Goal: Information Seeking & Learning: Learn about a topic

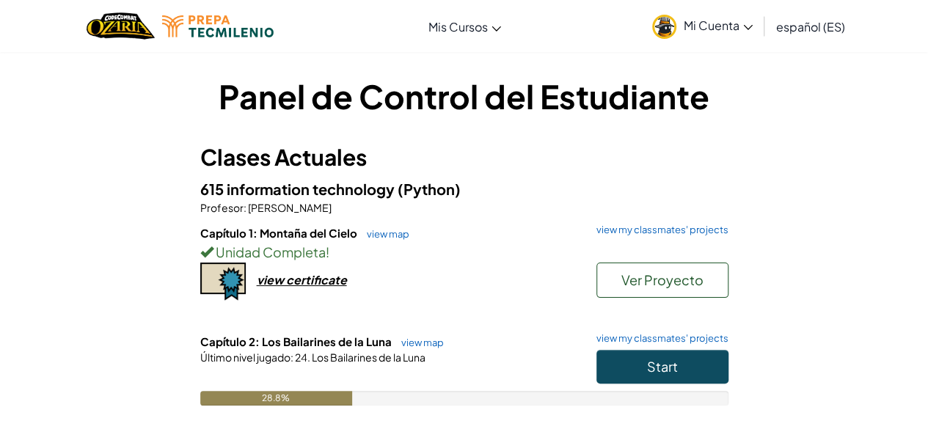
click at [641, 348] on h6 "Capítulo 2: Los Bailarines de la Luna view map view my classmates' projects" at bounding box center [464, 342] width 528 height 16
click at [643, 335] on link "view my classmates' projects" at bounding box center [658, 339] width 139 height 10
click at [606, 350] on button "Start" at bounding box center [662, 367] width 132 height 34
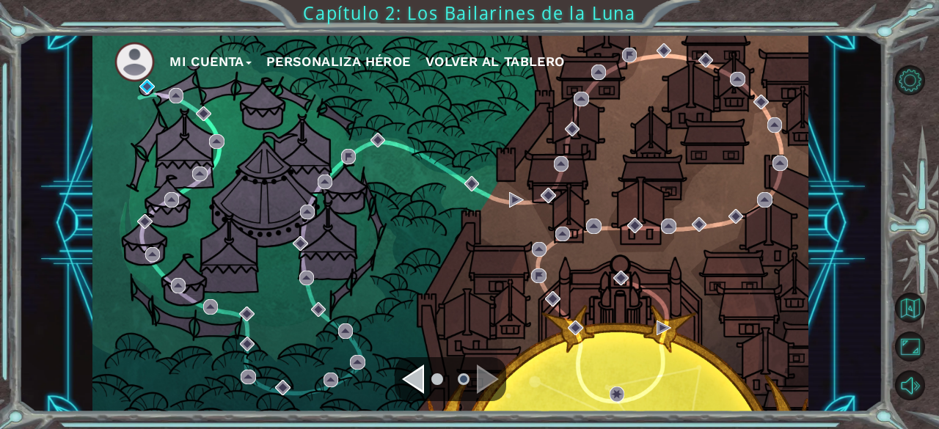
click at [418, 381] on div "Navigate to the previous page" at bounding box center [413, 379] width 22 height 29
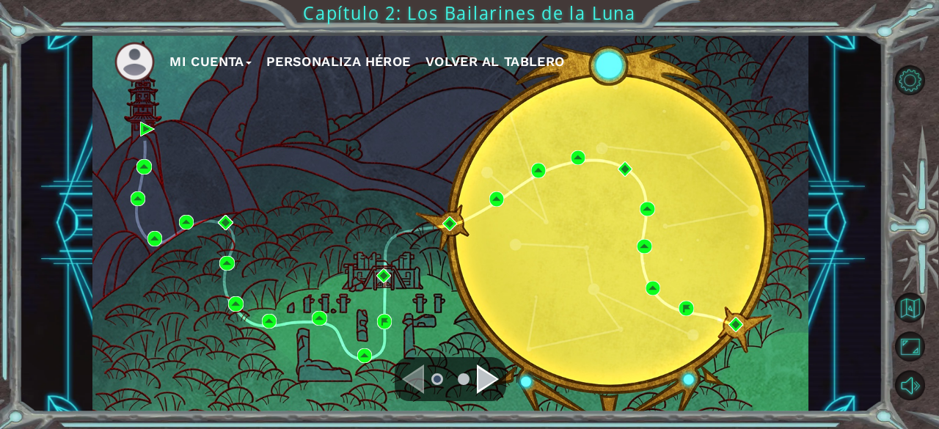
click at [698, 181] on div "Mi Cuenta Personaliza Héroe Volver al Tablero" at bounding box center [450, 223] width 716 height 378
click at [913, 73] on button "Opciones del Nivel" at bounding box center [910, 80] width 30 height 30
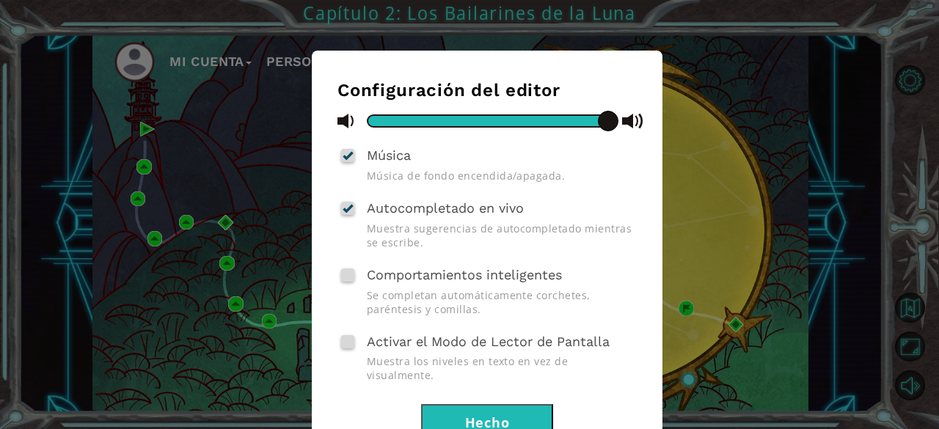
scroll to position [95, 0]
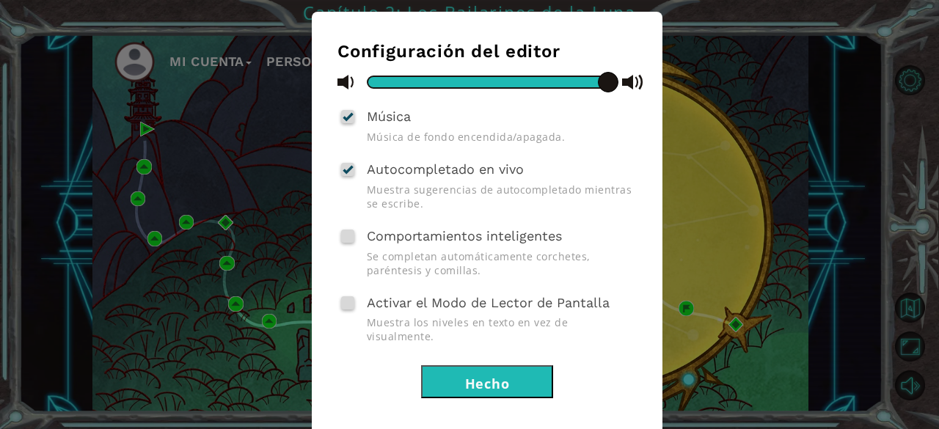
click at [494, 365] on button "Hecho" at bounding box center [487, 381] width 132 height 33
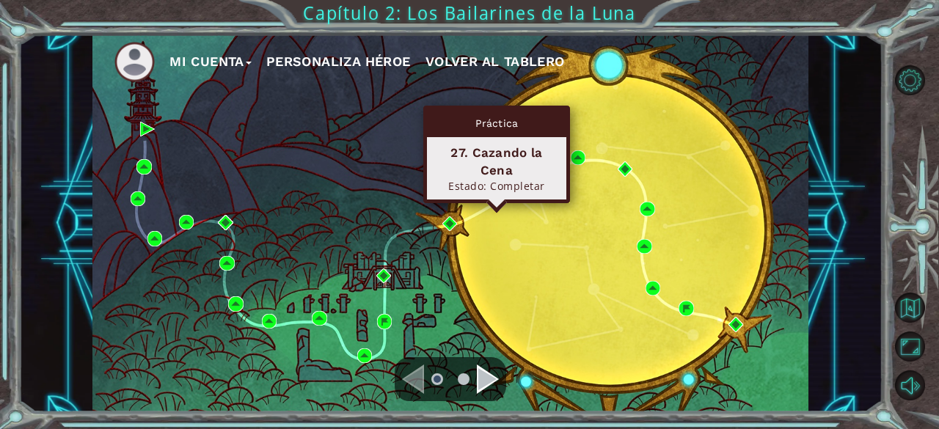
click at [494, 196] on img at bounding box center [496, 198] width 15 height 15
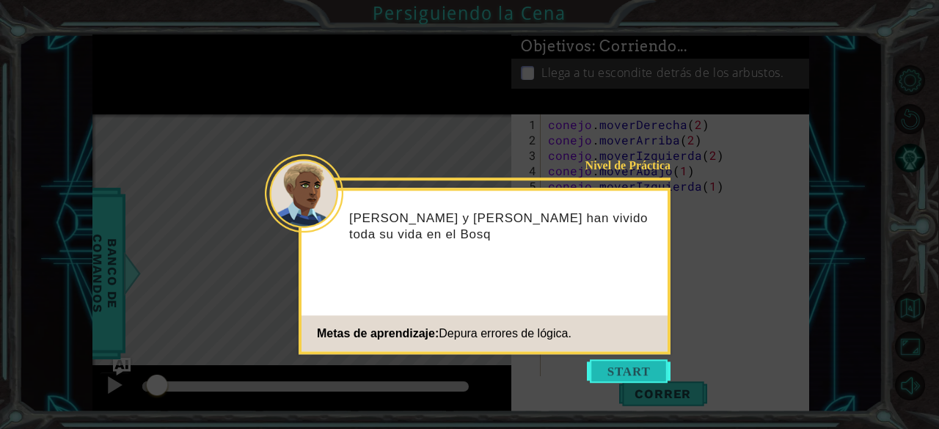
click at [607, 371] on button "Comenzar" at bounding box center [629, 370] width 84 height 23
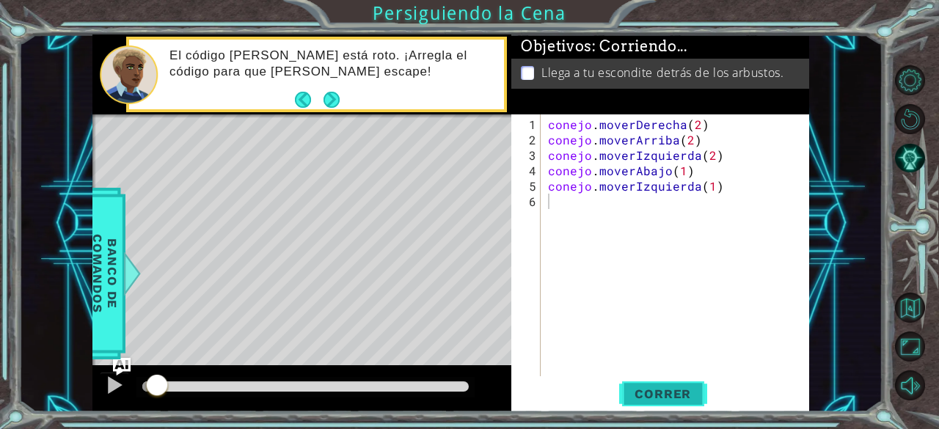
click at [649, 400] on font "Correr" at bounding box center [663, 394] width 56 height 15
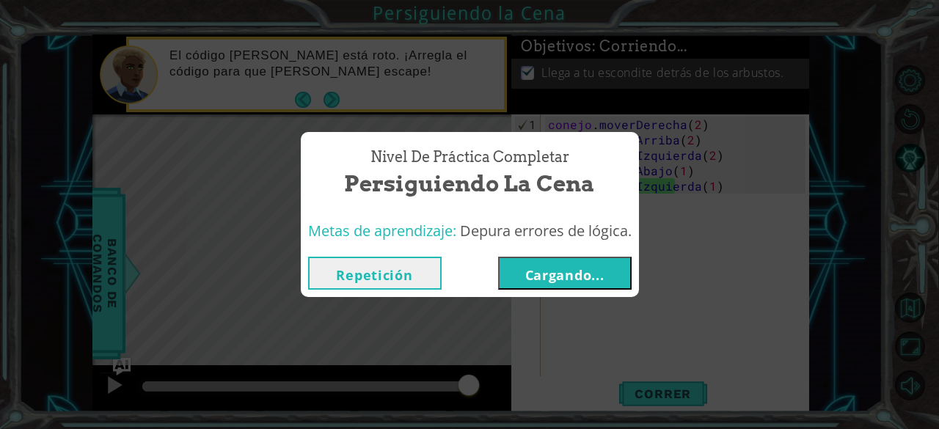
click at [357, 274] on font "Repetición" at bounding box center [374, 275] width 76 height 18
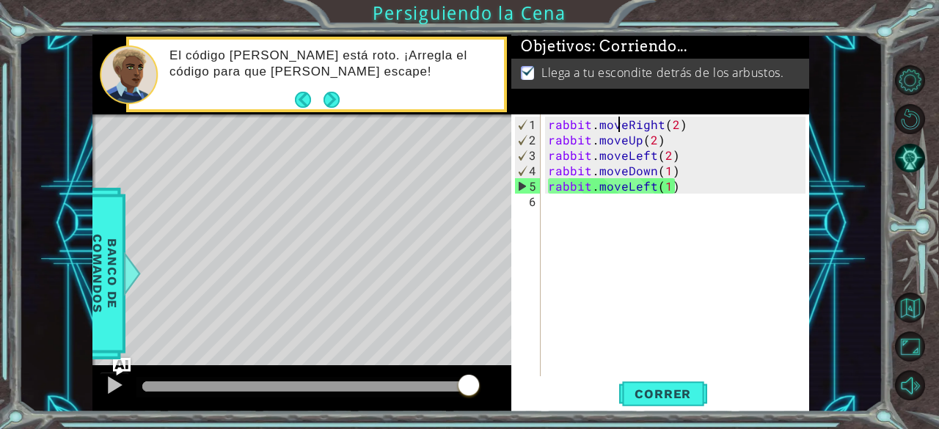
click at [618, 127] on div "rabbit . moveRight ( 2 ) rabbit . moveUp ( 2 ) rabbit . moveLeft ( 2 ) rabbit .…" at bounding box center [679, 263] width 269 height 293
click at [618, 127] on div "rabbit . moveRight ( 2 ) rabbit . moveUp ( 2 ) rabbit . moveLeft ( 2 ) rabbit .…" at bounding box center [675, 245] width 261 height 262
drag, startPoint x: 690, startPoint y: 117, endPoint x: 516, endPoint y: 117, distance: 173.1
click at [516, 117] on div "rabbit.moveRight(2) 1 2 3 4 5 6 rabbit . moveRight ( 2 ) rabbit . moveUp ( 2 ) …" at bounding box center [658, 245] width 295 height 262
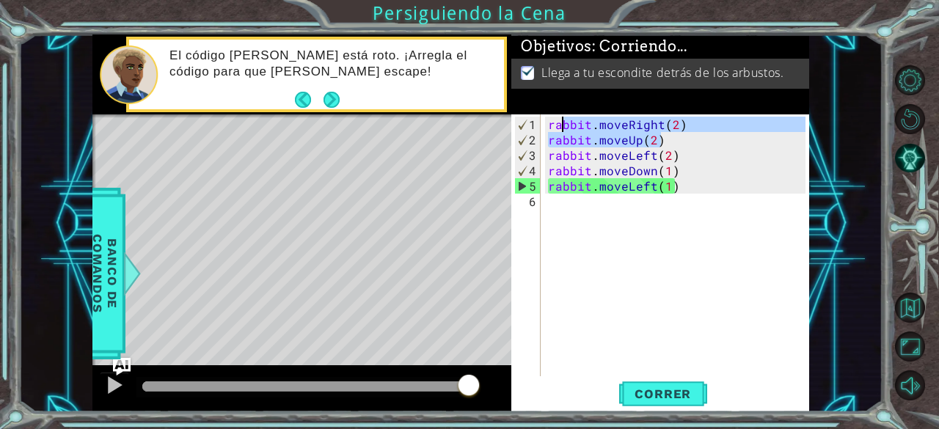
drag, startPoint x: 670, startPoint y: 134, endPoint x: 538, endPoint y: 131, distance: 131.3
click at [538, 131] on div "rabbit.moveRight(2) 1 2 3 4 5 6 rabbit . moveRight ( 2 ) rabbit . moveUp ( 2 ) …" at bounding box center [658, 245] width 295 height 262
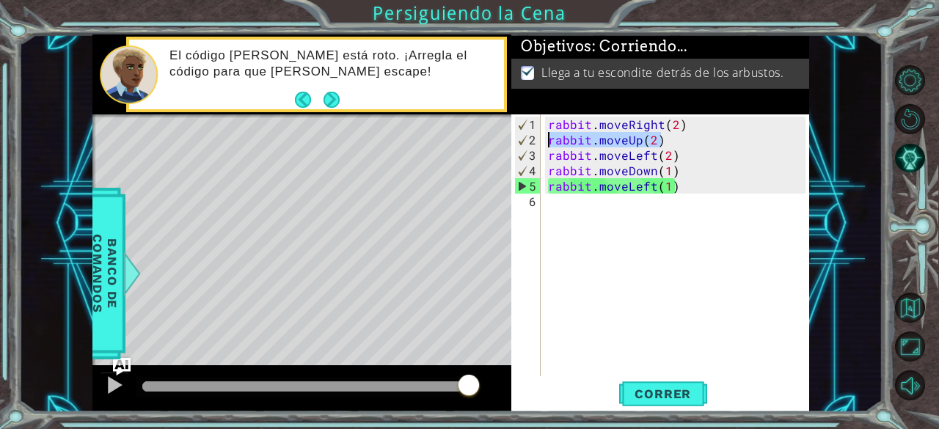
click at [603, 156] on div "rabbit . moveRight ( 2 ) rabbit . moveUp ( 2 ) rabbit . moveLeft ( 2 ) rabbit .…" at bounding box center [679, 263] width 269 height 293
drag, startPoint x: 673, startPoint y: 153, endPoint x: 546, endPoint y: 152, distance: 127.7
click at [546, 152] on div "rabbit . moveRight ( 2 ) rabbit . moveUp ( 2 ) rabbit . moveLeft ( 2 ) rabbit .…" at bounding box center [679, 263] width 269 height 293
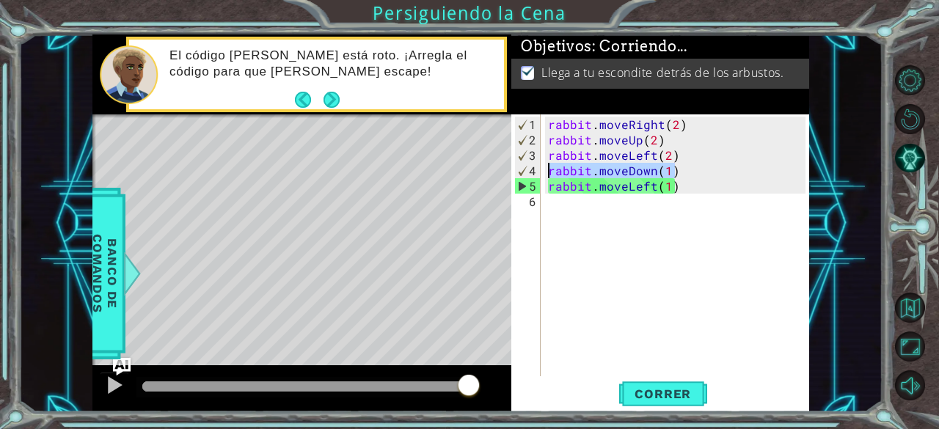
click at [511, 172] on div "1 ההההההההההההההההההההההההההההההההההההההההההההההההההההההההההההההההההההההההההההה…" at bounding box center [450, 223] width 716 height 378
click at [591, 189] on div "rabbit . moveRight ( 2 ) rabbit . moveUp ( 2 ) rabbit . moveLeft ( 2 ) rabbit .…" at bounding box center [679, 263] width 269 height 293
type textarea "rabbit.moveLeft(1)"
click at [591, 189] on div "rabbit . moveRight ( 2 ) rabbit . moveUp ( 2 ) rabbit . moveLeft ( 2 ) rabbit .…" at bounding box center [679, 263] width 269 height 293
drag, startPoint x: 678, startPoint y: 183, endPoint x: 544, endPoint y: 190, distance: 134.5
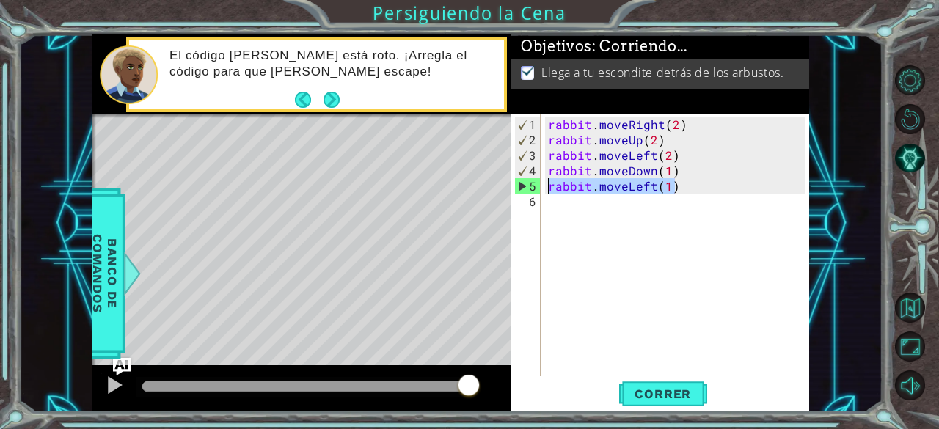
click at [544, 190] on div "rabbit.moveLeft(1) 1 2 3 4 5 6 rabbit . moveRight ( 2 ) rabbit . moveUp ( 2 ) r…" at bounding box center [658, 245] width 295 height 262
click at [679, 395] on span "Correr" at bounding box center [663, 394] width 86 height 15
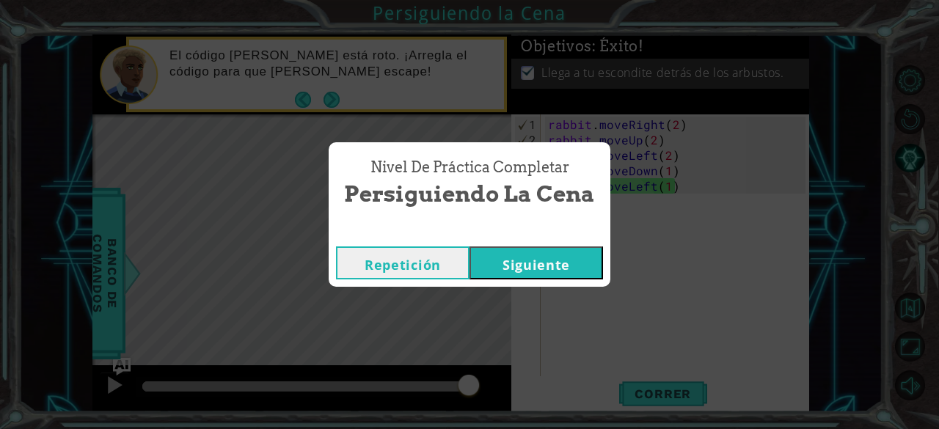
click at [549, 269] on button "Siguiente" at bounding box center [537, 262] width 134 height 33
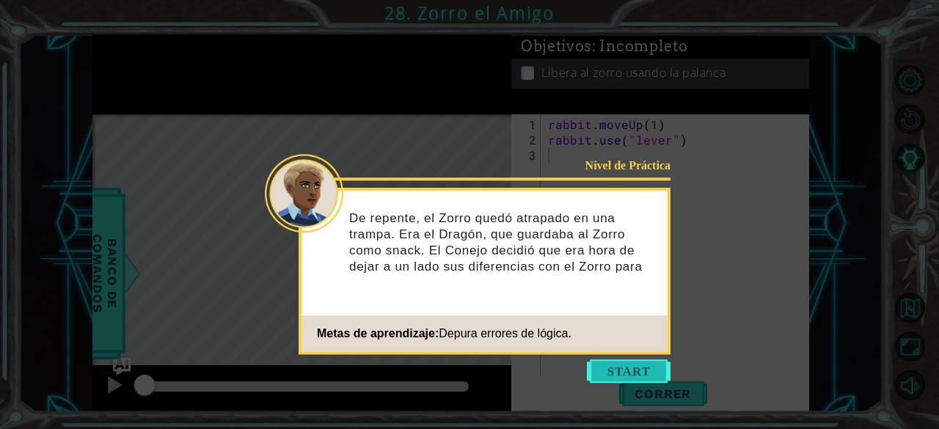
click at [618, 371] on button "Start" at bounding box center [629, 370] width 84 height 23
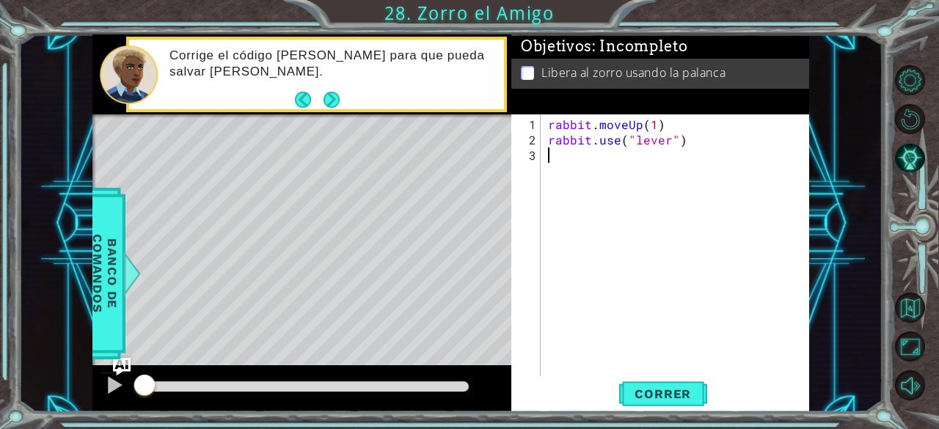
click at [580, 124] on div "rabbit . moveUp ( 1 ) rabbit . use ( "lever" )" at bounding box center [679, 263] width 269 height 293
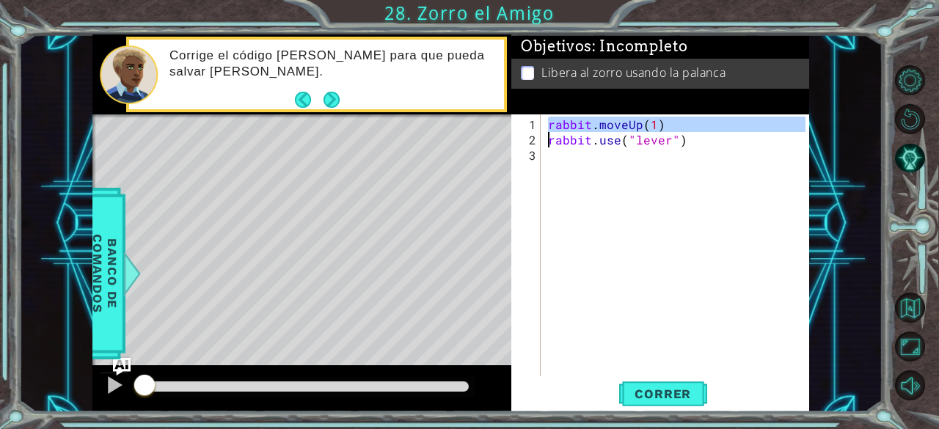
click at [580, 140] on div "rabbit . moveUp ( 1 ) rabbit . use ( "lever" )" at bounding box center [679, 263] width 269 height 293
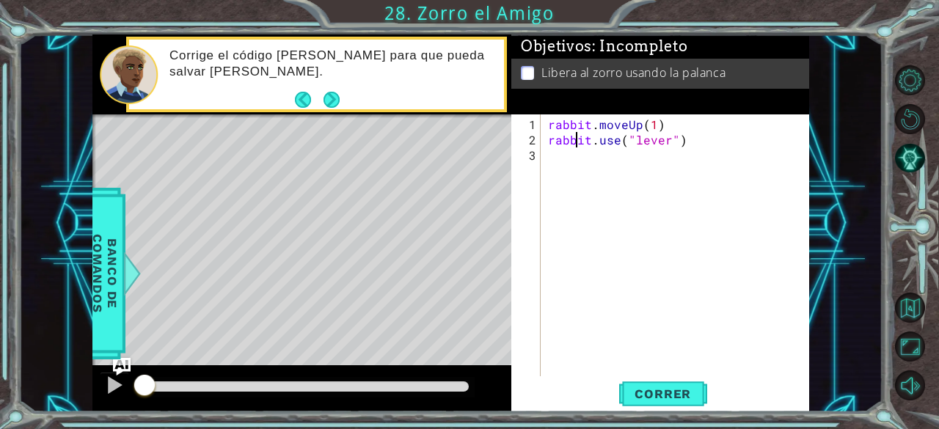
click at [580, 139] on div "rabbit . moveUp ( 1 ) rabbit . use ( "lever" )" at bounding box center [679, 263] width 269 height 293
type textarea "rabbit.use("lever")"
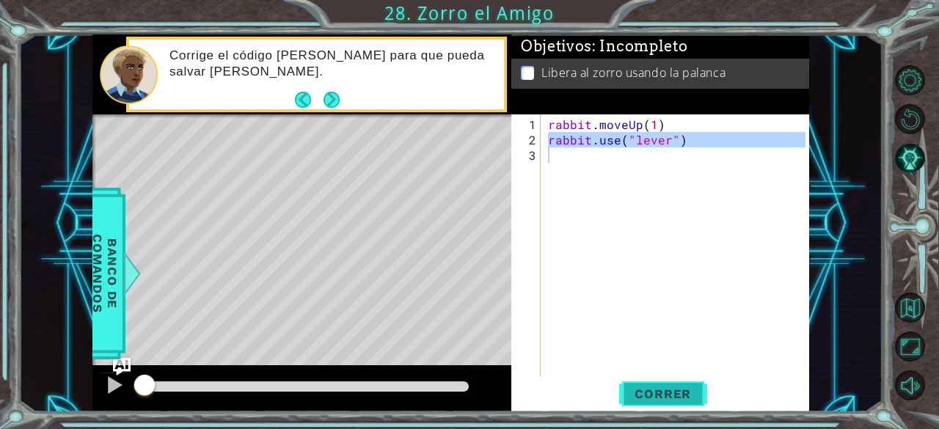
click at [637, 386] on button "Correr" at bounding box center [663, 394] width 88 height 30
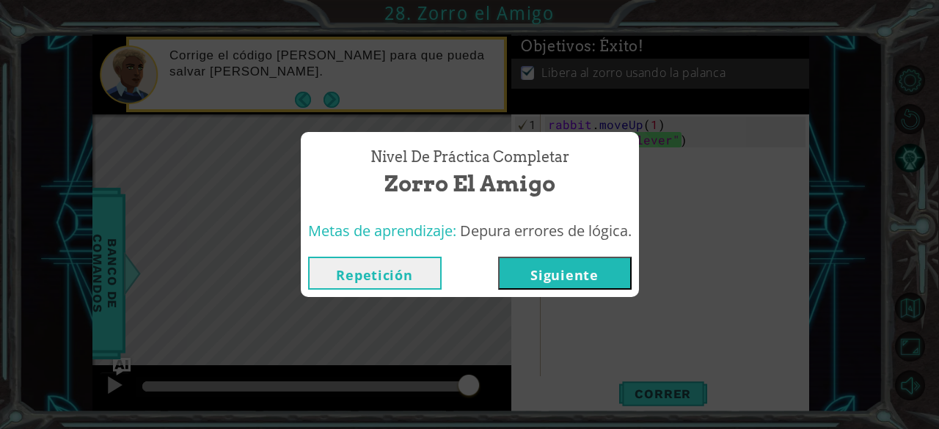
click at [568, 277] on button "Siguiente" at bounding box center [565, 273] width 134 height 33
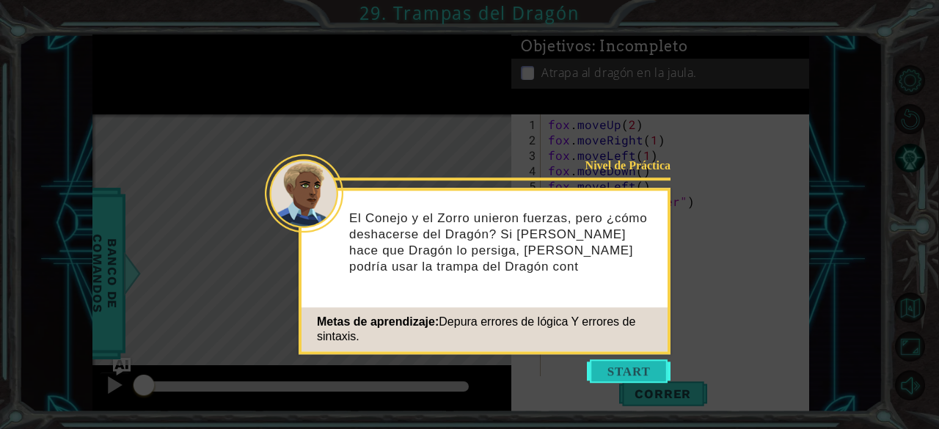
click at [594, 362] on button "Start" at bounding box center [629, 370] width 84 height 23
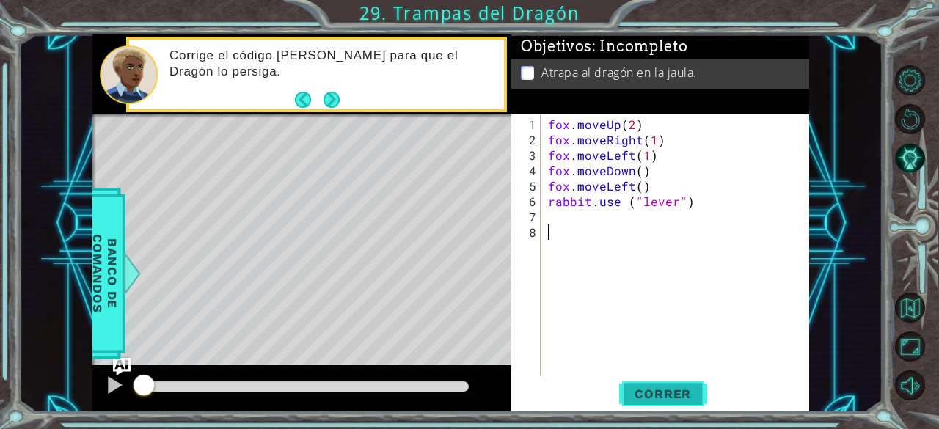
click at [635, 391] on span "Correr" at bounding box center [663, 394] width 86 height 15
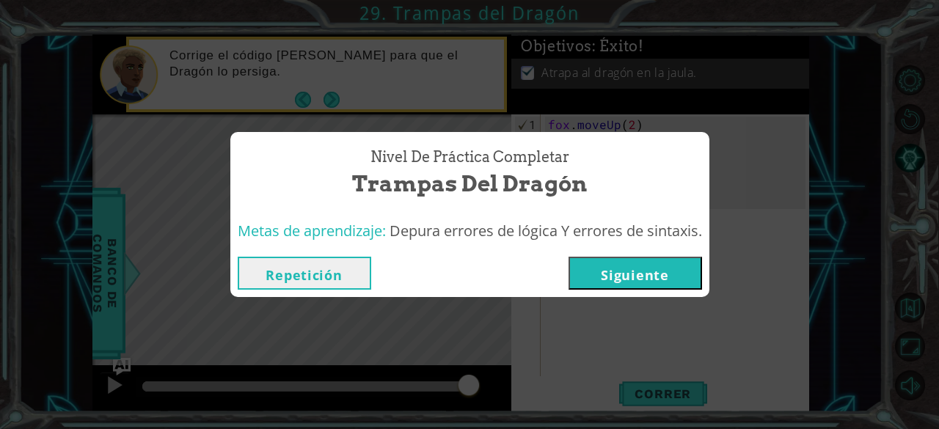
click at [264, 272] on button "Repetición" at bounding box center [305, 273] width 134 height 33
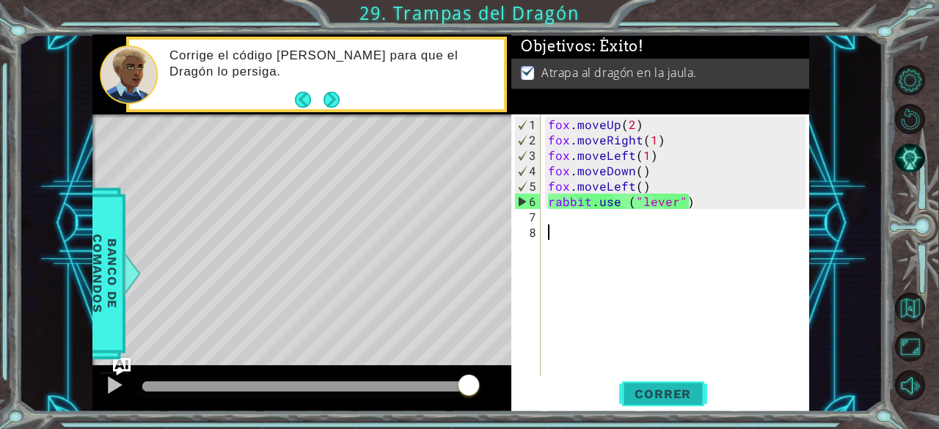
click at [646, 406] on button "Correr" at bounding box center [663, 394] width 88 height 30
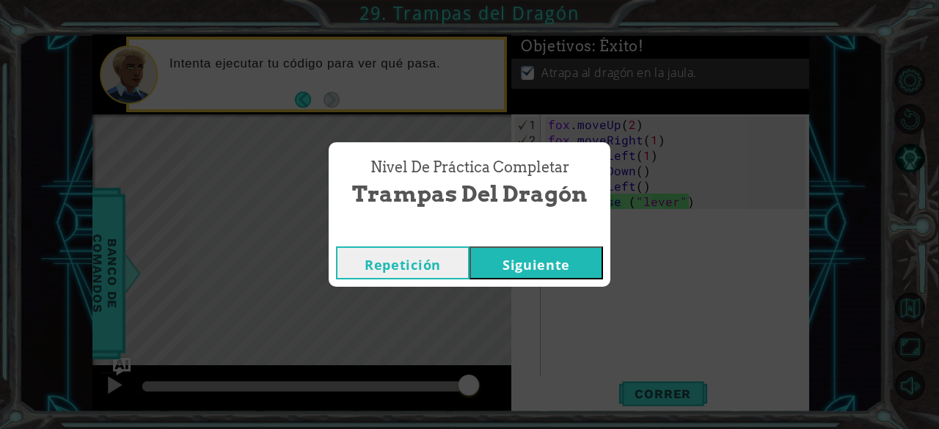
click at [426, 268] on button "Repetición" at bounding box center [403, 262] width 134 height 33
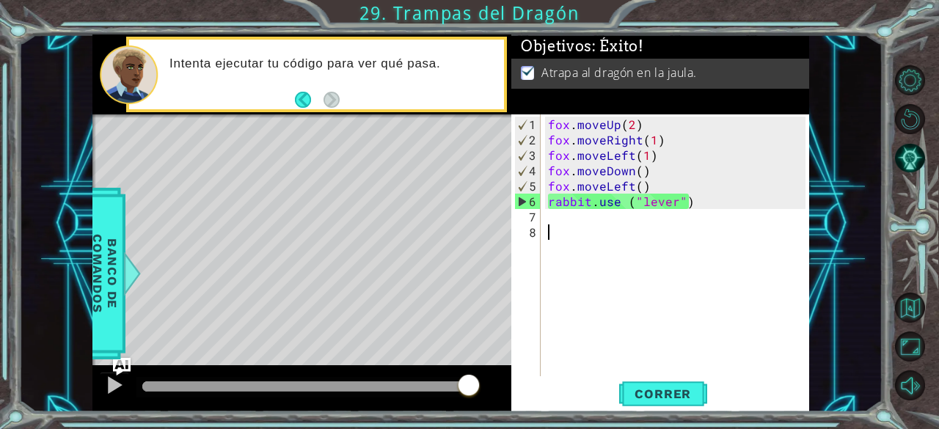
click at [569, 117] on div "[PERSON_NAME] . moveUp ( 2 ) [PERSON_NAME] . moveRight ( 1 ) [PERSON_NAME] . mo…" at bounding box center [679, 263] width 269 height 293
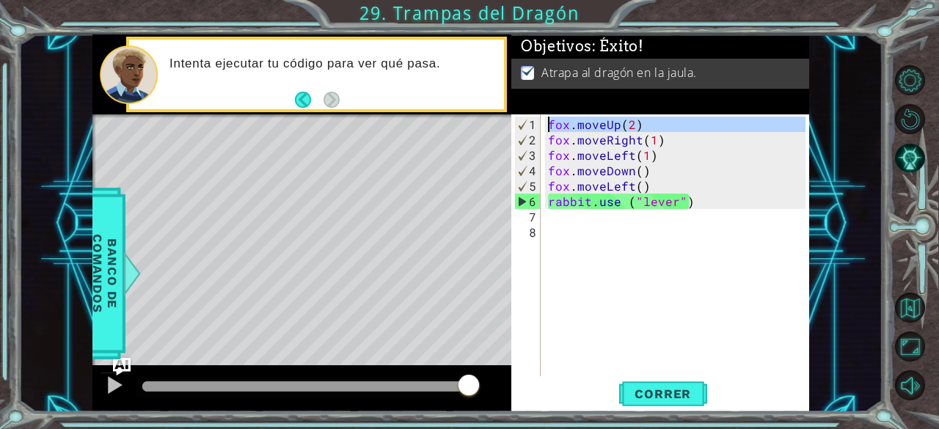
click at [574, 141] on div "[PERSON_NAME] . moveUp ( 2 ) [PERSON_NAME] . moveRight ( 1 ) [PERSON_NAME] . mo…" at bounding box center [679, 263] width 269 height 293
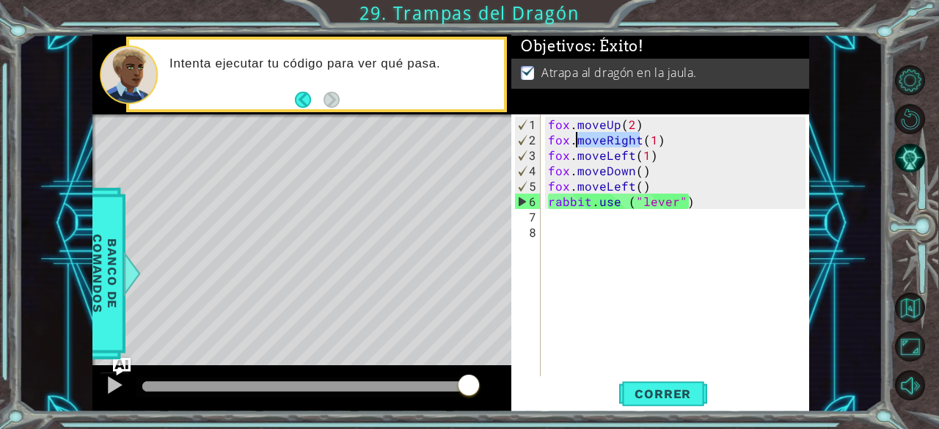
click at [574, 141] on div "[PERSON_NAME] . moveUp ( 2 ) [PERSON_NAME] . moveRight ( 1 ) [PERSON_NAME] . mo…" at bounding box center [679, 263] width 269 height 293
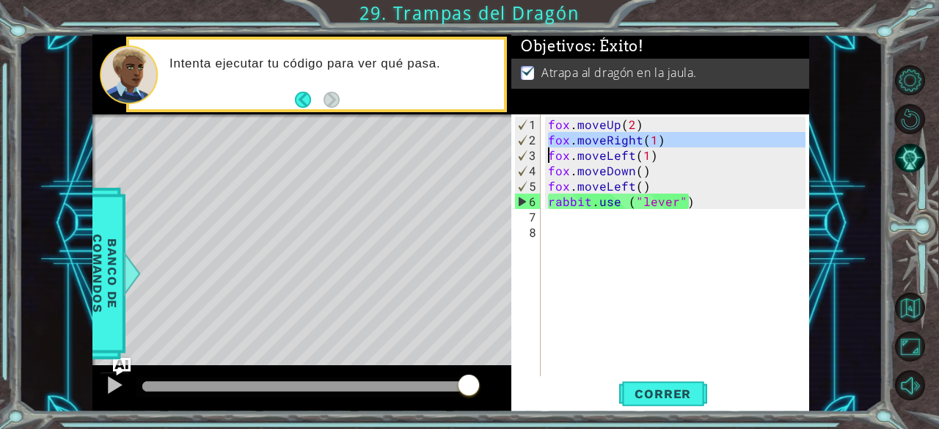
click at [629, 153] on div "[PERSON_NAME] . moveUp ( 2 ) [PERSON_NAME] . moveRight ( 1 ) [PERSON_NAME] . mo…" at bounding box center [679, 263] width 269 height 293
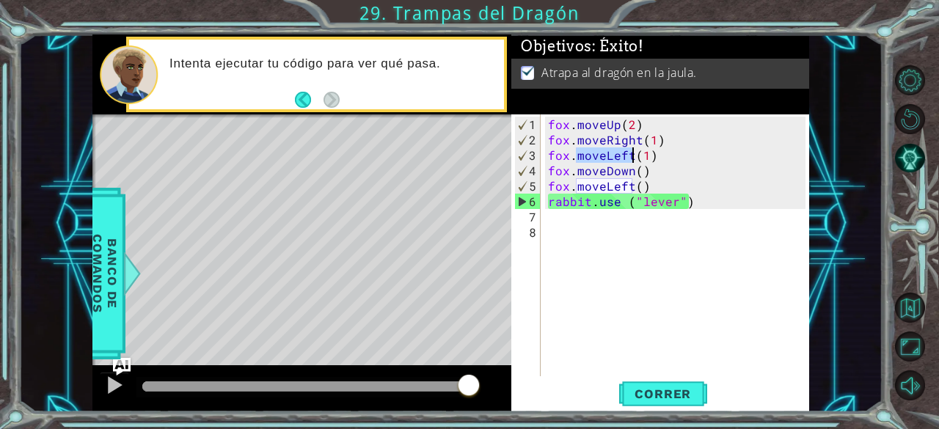
click at [629, 153] on div "[PERSON_NAME] . moveUp ( 2 ) [PERSON_NAME] . moveRight ( 1 ) [PERSON_NAME] . mo…" at bounding box center [679, 263] width 269 height 293
click at [629, 153] on div "[PERSON_NAME] . moveUp ( 2 ) [PERSON_NAME] . moveRight ( 1 ) [PERSON_NAME] . mo…" at bounding box center [675, 245] width 261 height 262
click at [629, 153] on div "[PERSON_NAME] . moveUp ( 2 ) [PERSON_NAME] . moveRight ( 1 ) [PERSON_NAME] . mo…" at bounding box center [679, 263] width 269 height 293
click at [596, 169] on div "[PERSON_NAME] . moveUp ( 2 ) [PERSON_NAME] . moveRight ( 1 ) [PERSON_NAME] . mo…" at bounding box center [679, 263] width 269 height 293
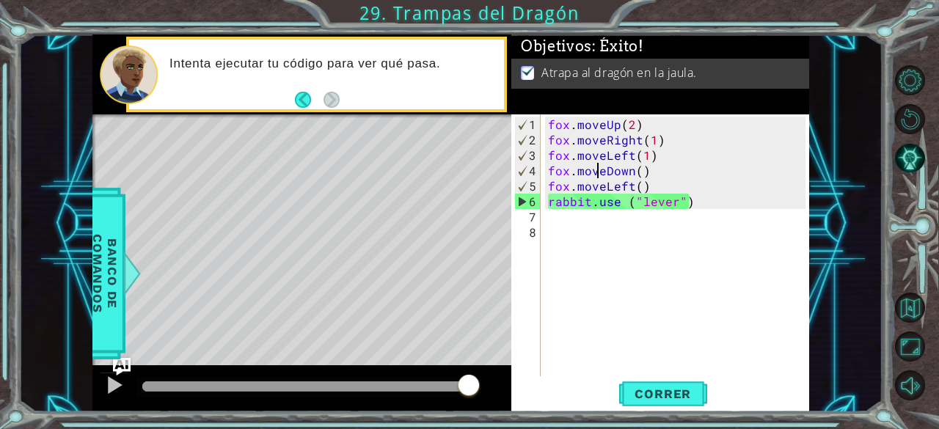
click at [596, 169] on div "[PERSON_NAME] . moveUp ( 2 ) [PERSON_NAME] . moveRight ( 1 ) [PERSON_NAME] . mo…" at bounding box center [679, 263] width 269 height 293
click at [596, 169] on div "[PERSON_NAME] . moveUp ( 2 ) [PERSON_NAME] . moveRight ( 1 ) [PERSON_NAME] . mo…" at bounding box center [675, 245] width 261 height 262
click at [596, 169] on div "[PERSON_NAME] . moveUp ( 2 ) [PERSON_NAME] . moveRight ( 1 ) [PERSON_NAME] . mo…" at bounding box center [679, 263] width 269 height 293
click at [578, 188] on div "[PERSON_NAME] . moveUp ( 2 ) [PERSON_NAME] . moveRight ( 1 ) [PERSON_NAME] . mo…" at bounding box center [679, 263] width 269 height 293
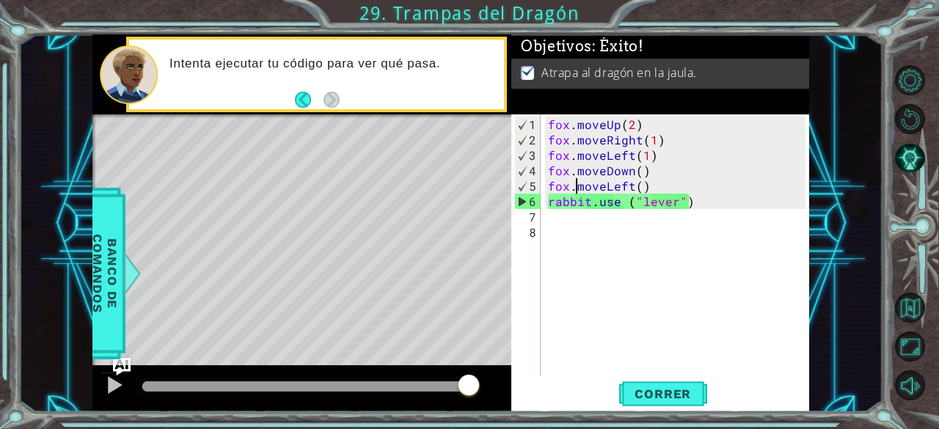
click at [578, 188] on div "[PERSON_NAME] . moveUp ( 2 ) [PERSON_NAME] . moveRight ( 1 ) [PERSON_NAME] . mo…" at bounding box center [679, 263] width 269 height 293
click at [578, 188] on div "[PERSON_NAME] . moveUp ( 2 ) [PERSON_NAME] . moveRight ( 1 ) [PERSON_NAME] . mo…" at bounding box center [675, 245] width 261 height 262
click at [578, 188] on div "[PERSON_NAME] . moveUp ( 2 ) [PERSON_NAME] . moveRight ( 1 ) [PERSON_NAME] . mo…" at bounding box center [679, 263] width 269 height 293
type textarea "[PERSON_NAME].moveLeft() rabbit.use ("lever")"
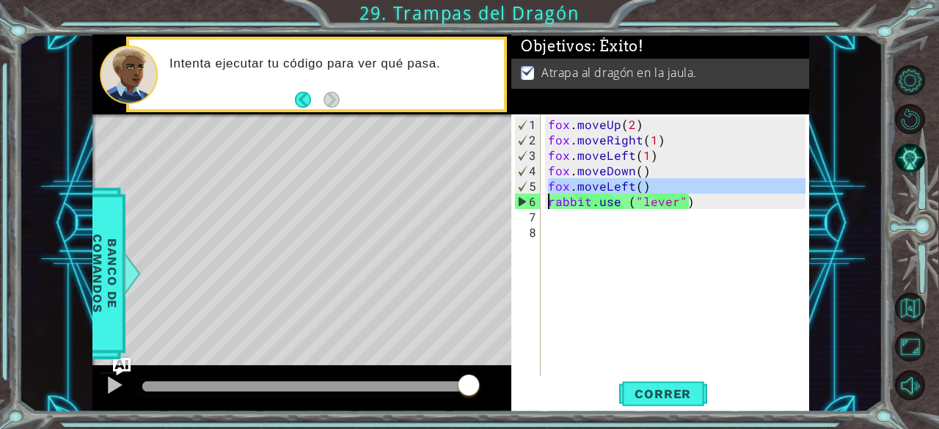
click at [610, 208] on div "[PERSON_NAME] . moveUp ( 2 ) [PERSON_NAME] . moveRight ( 1 ) [PERSON_NAME] . mo…" at bounding box center [679, 263] width 269 height 293
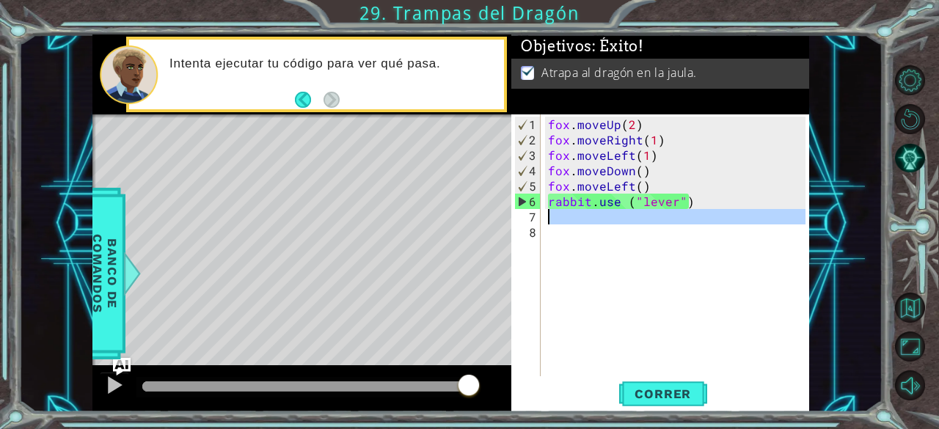
click at [621, 195] on div "[PERSON_NAME] . moveUp ( 2 ) [PERSON_NAME] . moveRight ( 1 ) [PERSON_NAME] . mo…" at bounding box center [679, 263] width 269 height 293
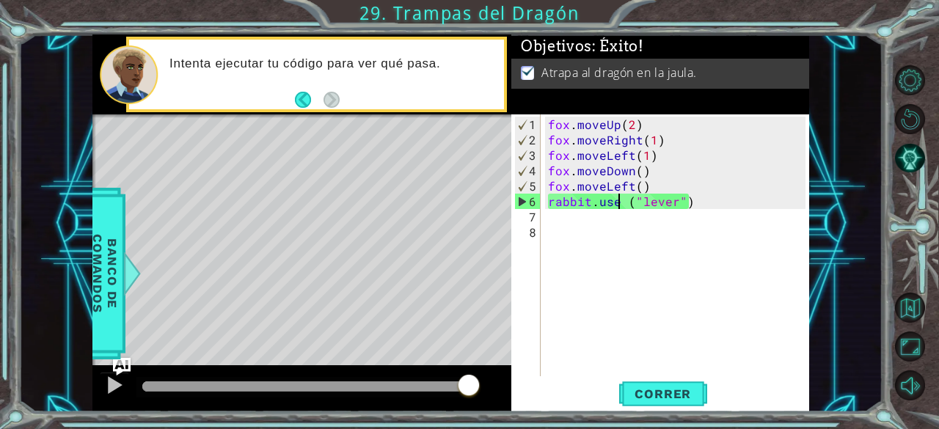
click at [621, 195] on div "[PERSON_NAME] . moveUp ( 2 ) [PERSON_NAME] . moveRight ( 1 ) [PERSON_NAME] . mo…" at bounding box center [679, 263] width 269 height 293
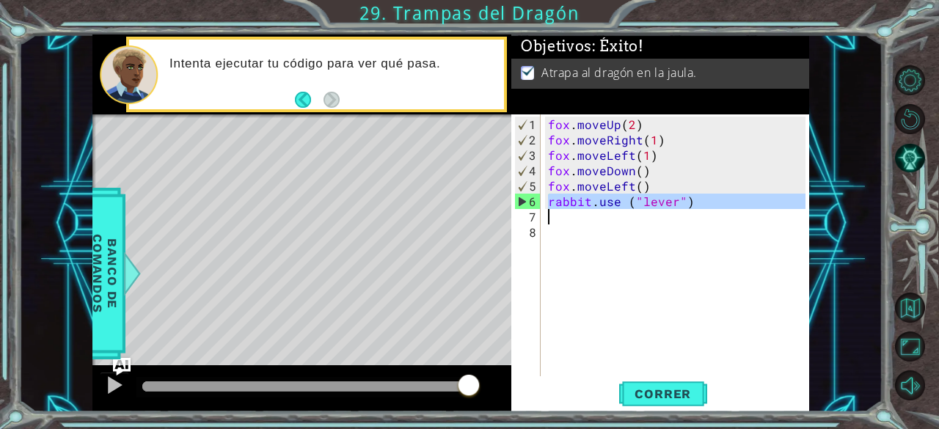
click at [621, 195] on div "[PERSON_NAME] . moveUp ( 2 ) [PERSON_NAME] . moveRight ( 1 ) [PERSON_NAME] . mo…" at bounding box center [679, 263] width 269 height 293
click at [621, 195] on div "[PERSON_NAME] . moveUp ( 2 ) [PERSON_NAME] . moveRight ( 1 ) [PERSON_NAME] . mo…" at bounding box center [675, 245] width 261 height 262
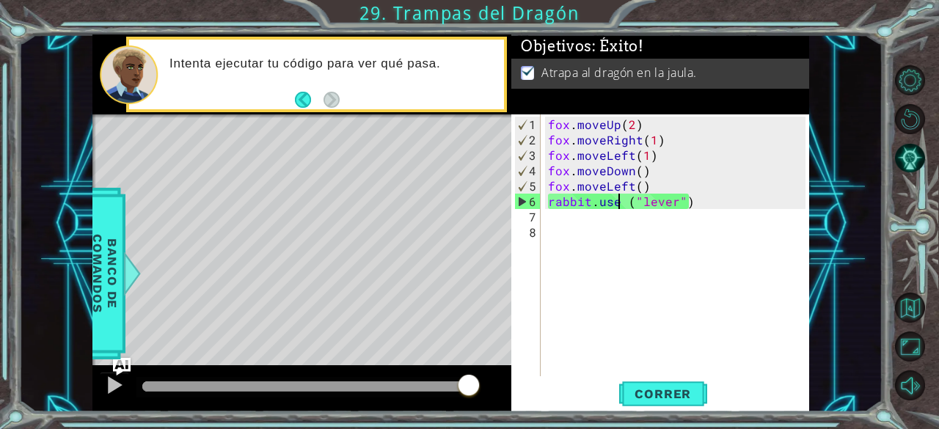
click at [580, 200] on div "[PERSON_NAME] . moveUp ( 2 ) [PERSON_NAME] . moveRight ( 1 ) [PERSON_NAME] . mo…" at bounding box center [679, 263] width 269 height 293
type textarea "rabbit.use ("lever")"
